Goal: Communication & Community: Answer question/provide support

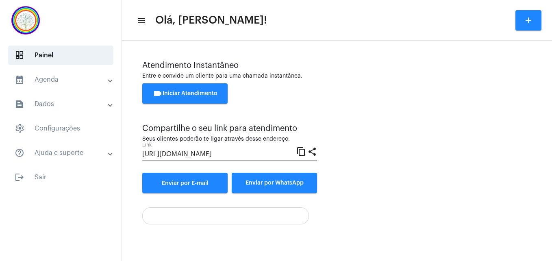
click at [361, 174] on div "Atendimento Instantâneo Entre e convide um cliente para uma chamada instantânea…" at bounding box center [337, 127] width 390 height 132
click at [340, 102] on div "videocam Iniciar Atendimento" at bounding box center [337, 97] width 390 height 28
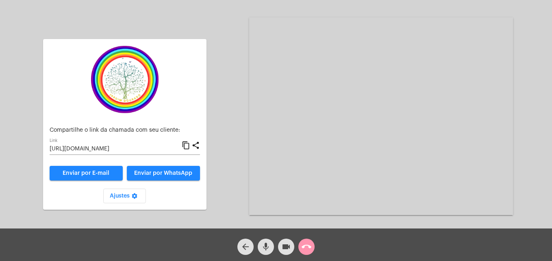
click at [305, 246] on mat-icon "call_end" at bounding box center [307, 247] width 10 height 10
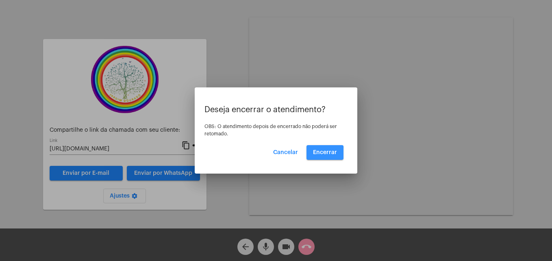
click at [320, 153] on span "Encerrar" at bounding box center [325, 153] width 24 height 6
